Goal: Communication & Community: Answer question/provide support

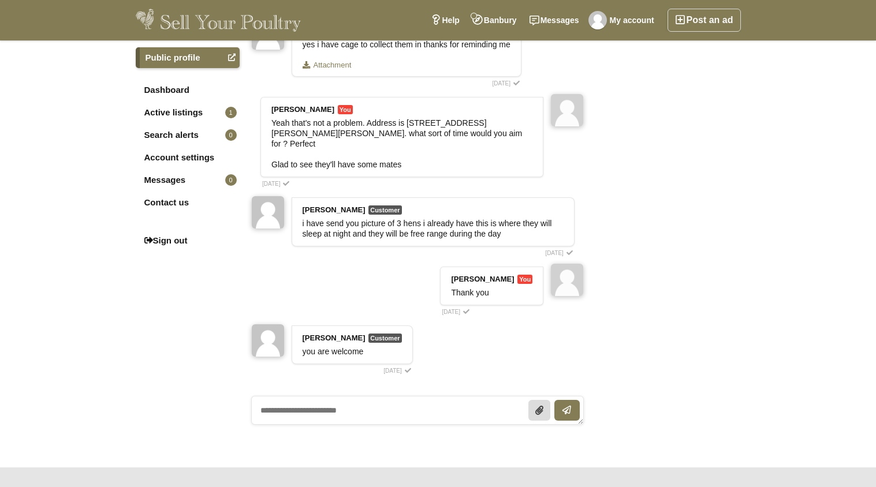
scroll to position [462, 0]
click at [428, 424] on textarea at bounding box center [417, 409] width 333 height 29
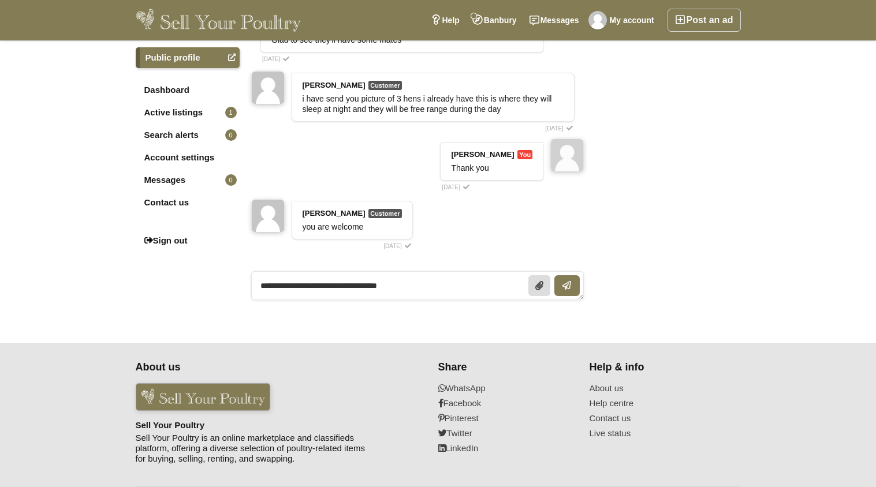
scroll to position [598, 0]
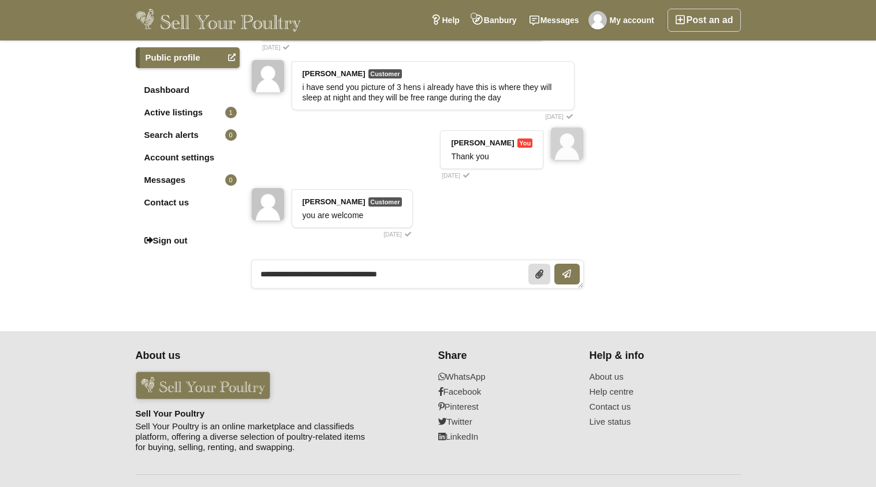
click at [318, 282] on textarea "**********" at bounding box center [417, 274] width 333 height 29
type textarea "*"
click at [440, 283] on textarea at bounding box center [417, 274] width 333 height 29
type textarea "*"
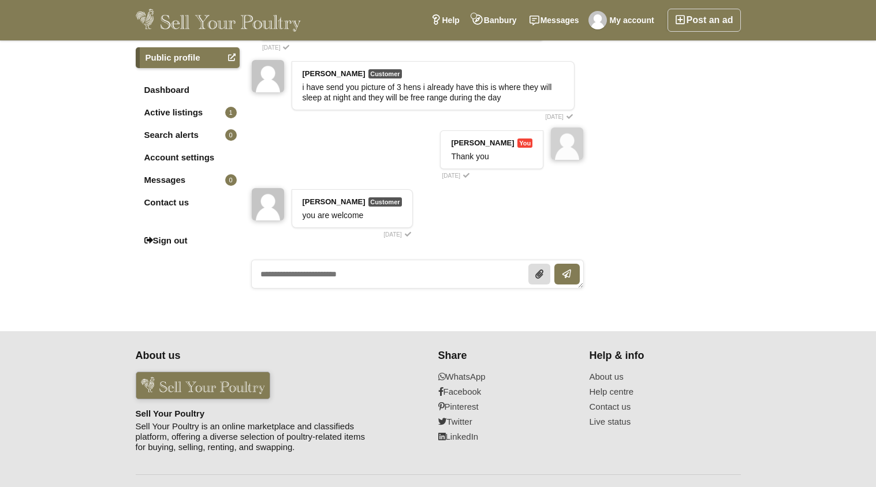
type textarea "*"
type textarea "**********"
click at [573, 278] on button "submit" at bounding box center [566, 274] width 25 height 21
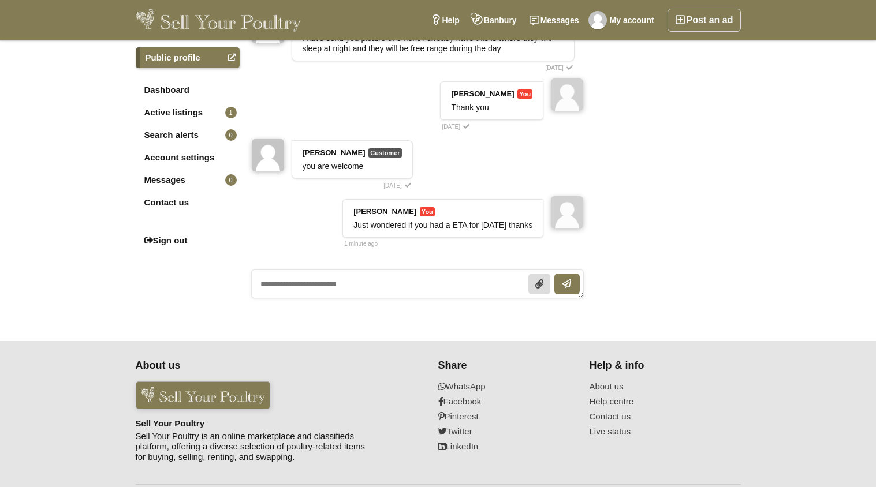
scroll to position [581, 0]
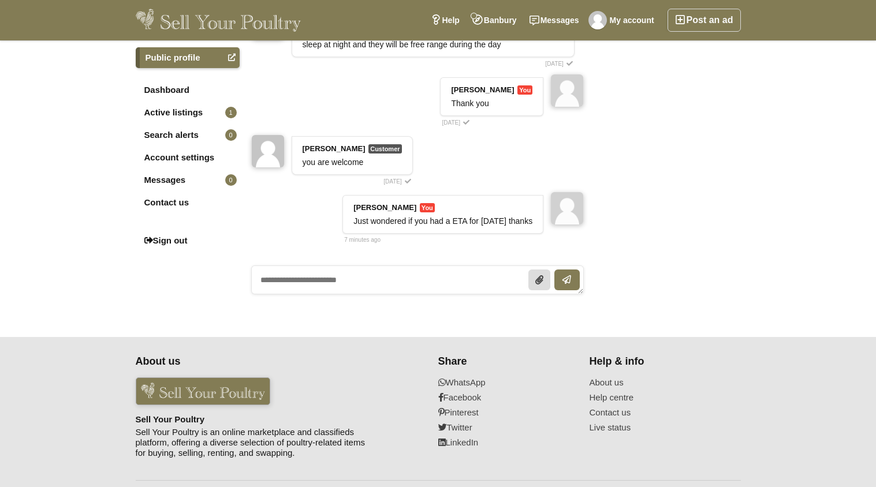
scroll to position [581, 0]
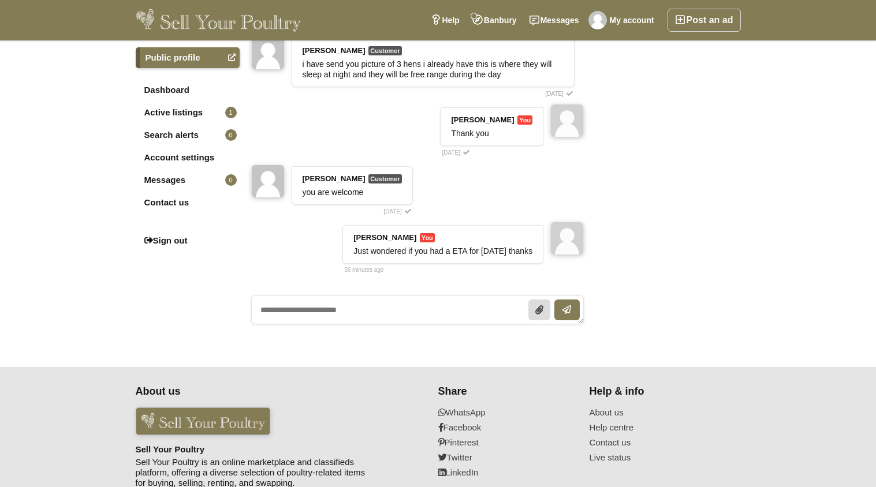
scroll to position [564, 0]
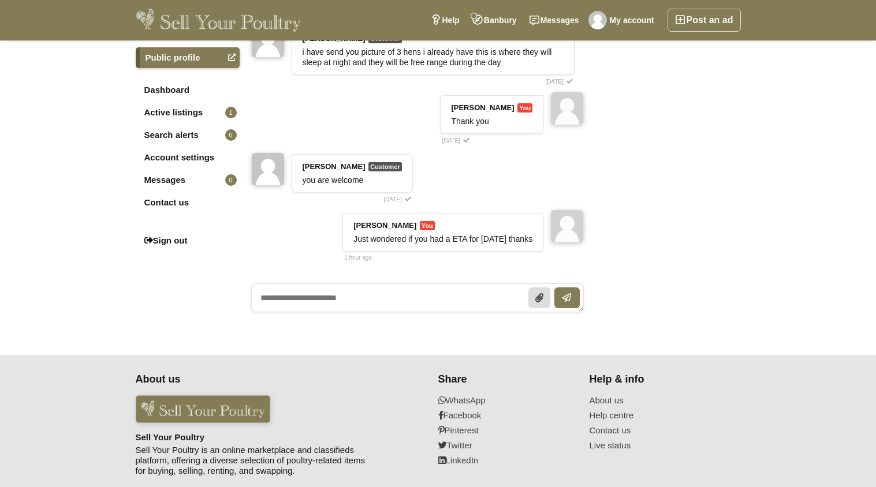
scroll to position [564, 0]
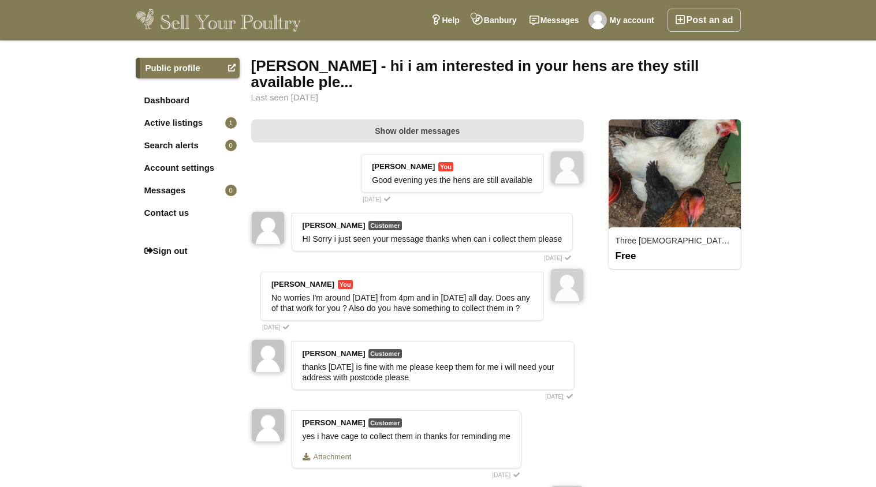
scroll to position [628, 0]
